Goal: Information Seeking & Learning: Learn about a topic

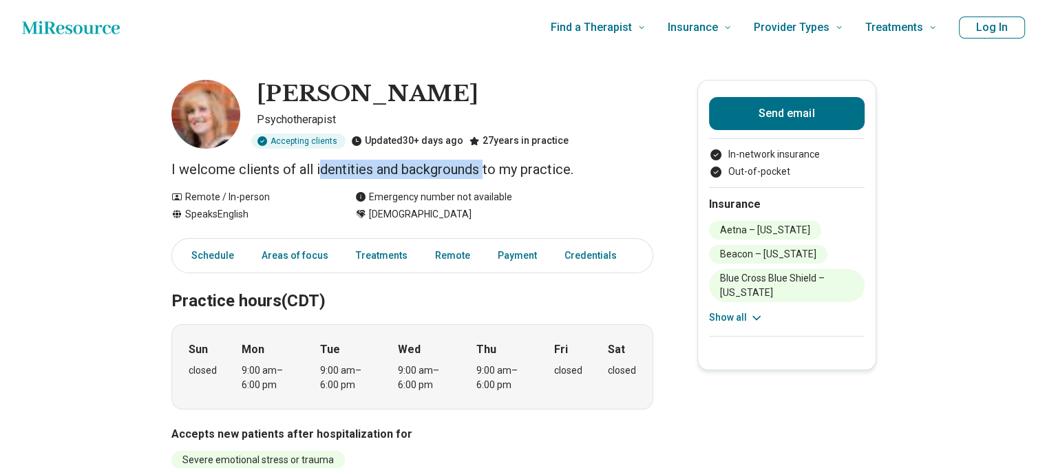
drag, startPoint x: 439, startPoint y: 176, endPoint x: 489, endPoint y: 174, distance: 50.3
click at [489, 174] on p "I welcome clients of all identities and backgrounds to my practice." at bounding box center [412, 169] width 482 height 19
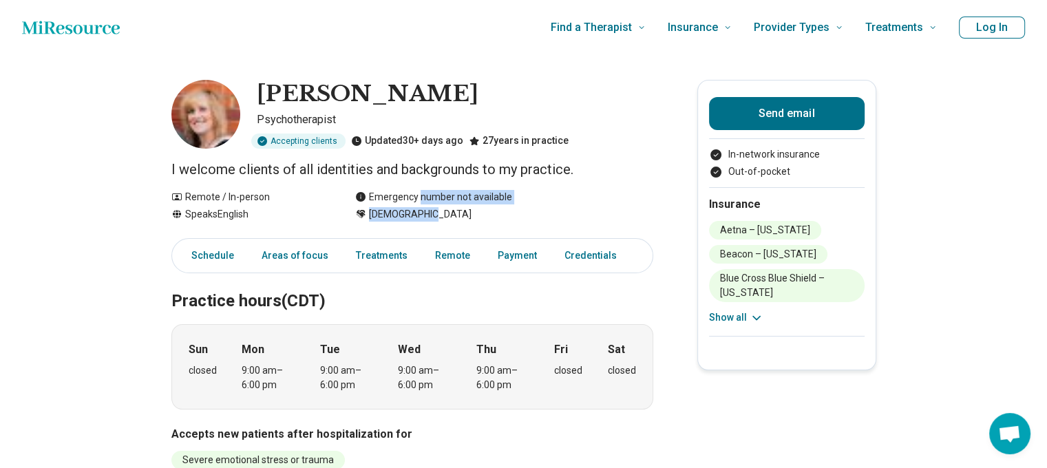
click at [424, 197] on div "Remote / In-person Speaks English Emergency number not available [DEMOGRAPHIC_D…" at bounding box center [412, 206] width 482 height 32
click at [424, 203] on div "Emergency number not available" at bounding box center [433, 197] width 157 height 14
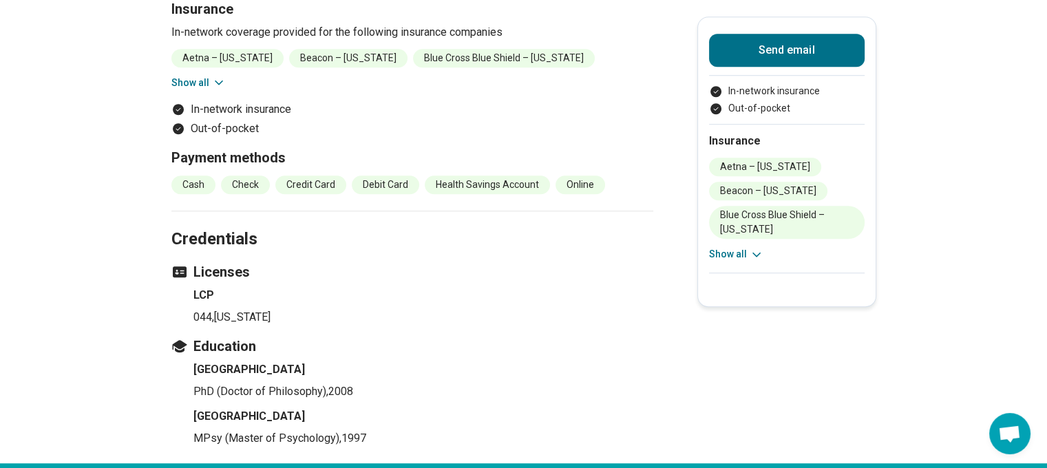
scroll to position [1102, 0]
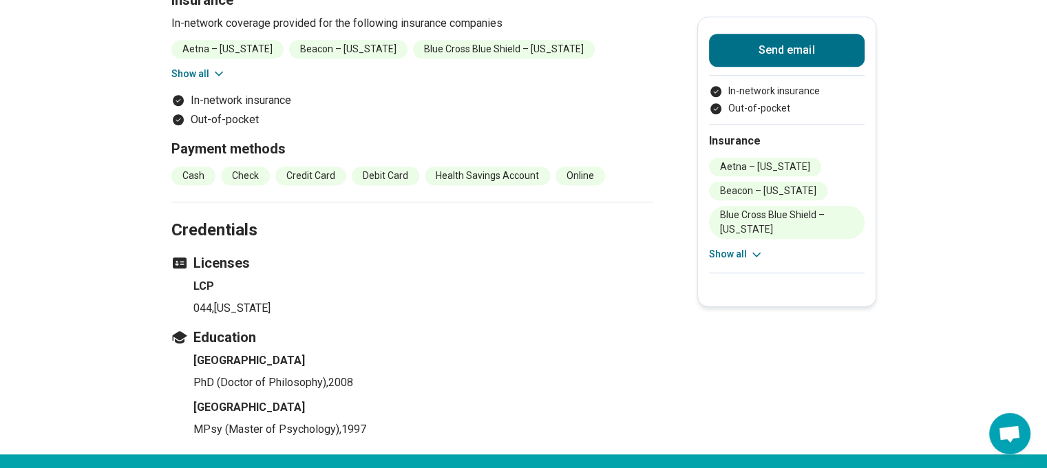
click at [447, 428] on ul "Wichita State University PhD (Doctor of Philosophy) , 2008 Emporia State Univer…" at bounding box center [412, 395] width 482 height 85
click at [447, 428] on p "MPsy (Master of Psychology) , 1997" at bounding box center [424, 429] width 460 height 17
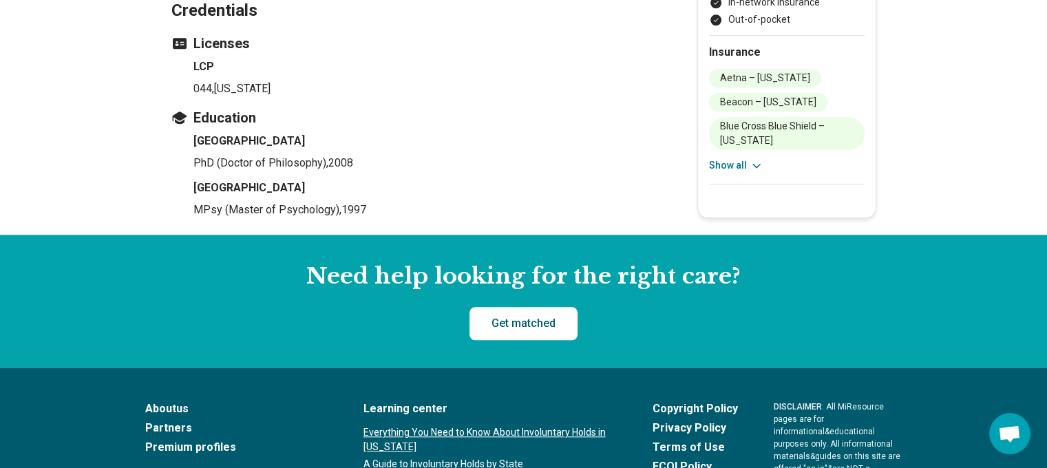
scroll to position [1377, 0]
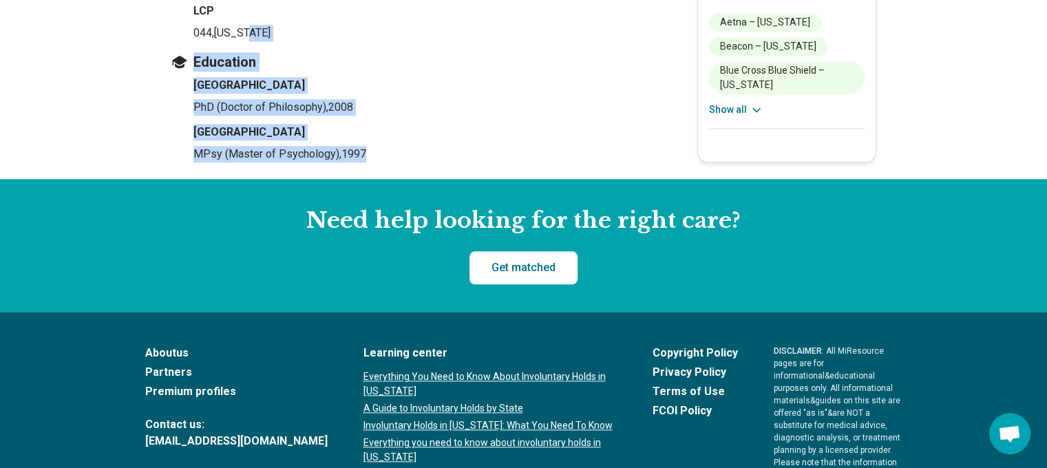
drag, startPoint x: 428, startPoint y: 160, endPoint x: 275, endPoint y: 41, distance: 193.8
click at [276, 38] on section "Credentials Licenses LCP 044 , [US_STATE] Education [GEOGRAPHIC_DATA] PhD (Doct…" at bounding box center [412, 52] width 482 height 253
click at [284, 70] on h3 "Education" at bounding box center [412, 61] width 482 height 19
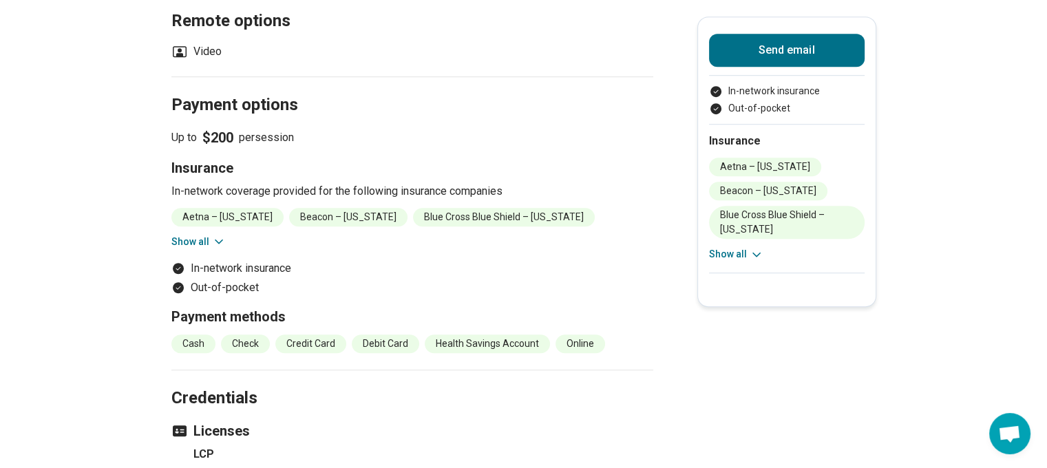
scroll to position [895, 0]
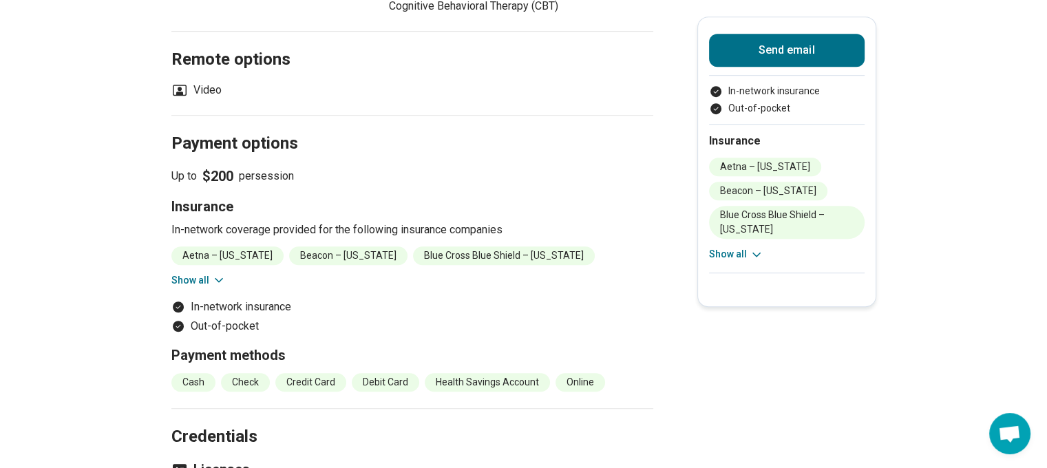
click at [747, 257] on button "Show all" at bounding box center [736, 254] width 54 height 14
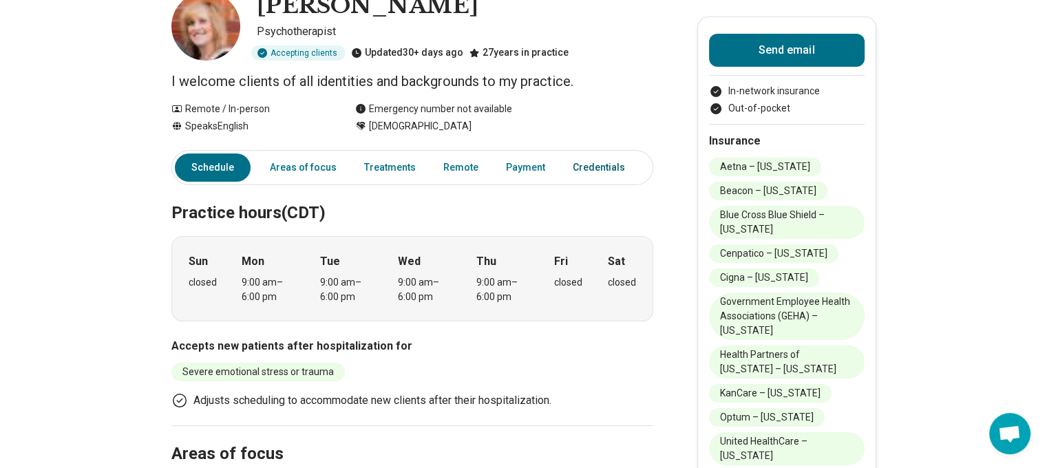
scroll to position [0, 0]
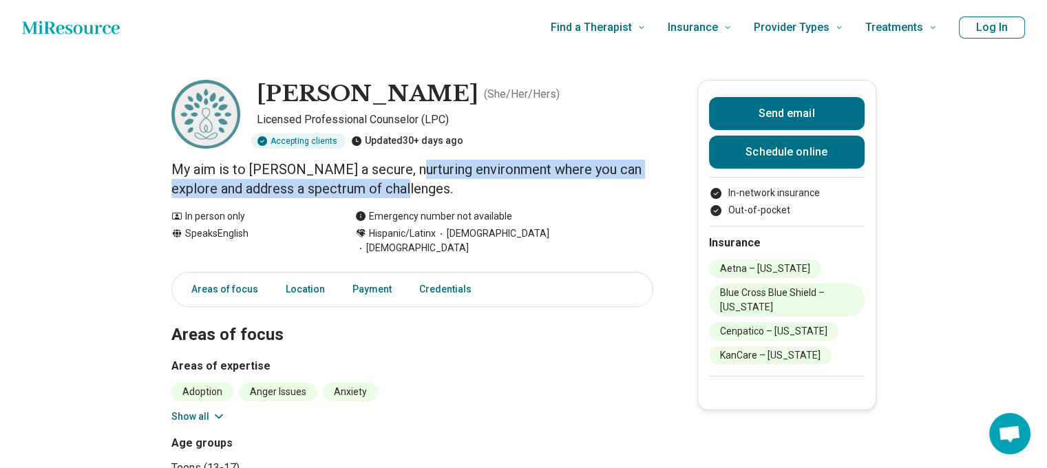
drag, startPoint x: 403, startPoint y: 162, endPoint x: 428, endPoint y: 187, distance: 35.1
click at [428, 187] on p "My aim is to [PERSON_NAME] a secure, nurturing environment where you can explor…" at bounding box center [412, 179] width 482 height 39
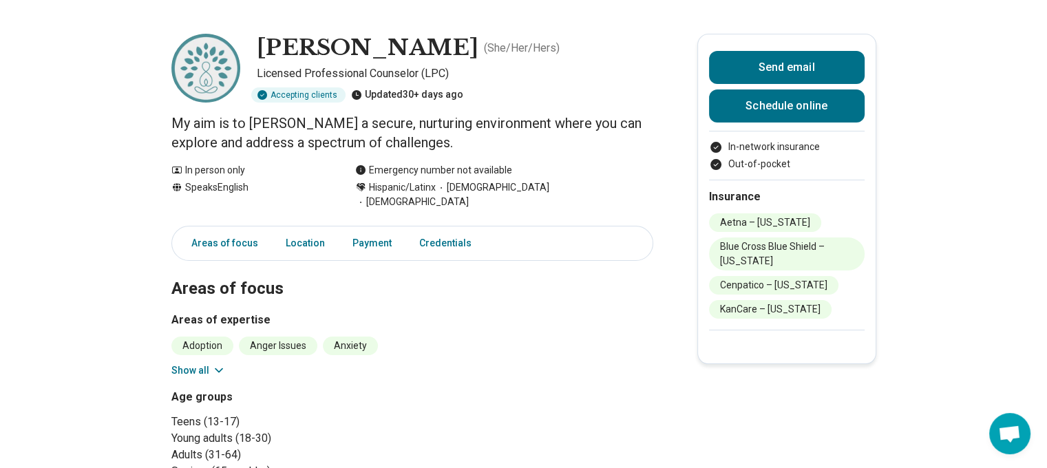
scroll to position [69, 0]
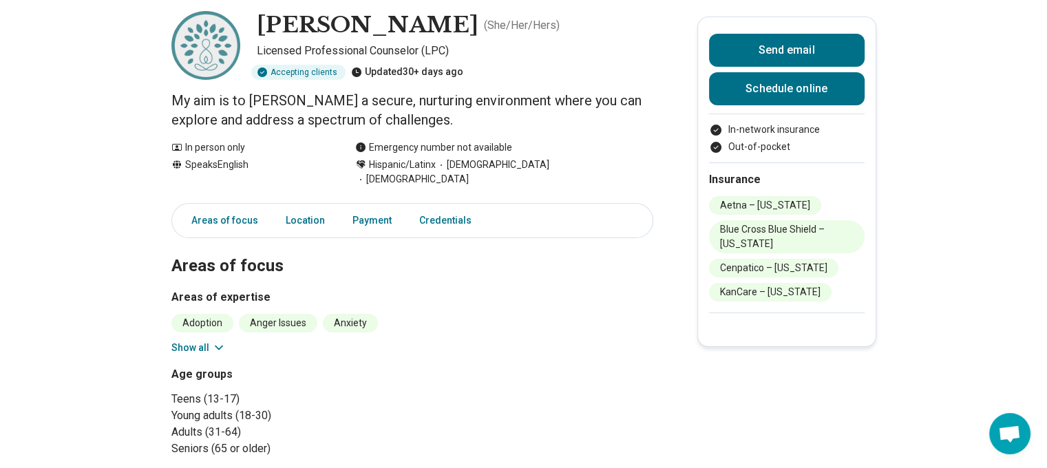
click at [773, 319] on div at bounding box center [787, 321] width 156 height 17
